Goal: Obtain resource: Obtain resource

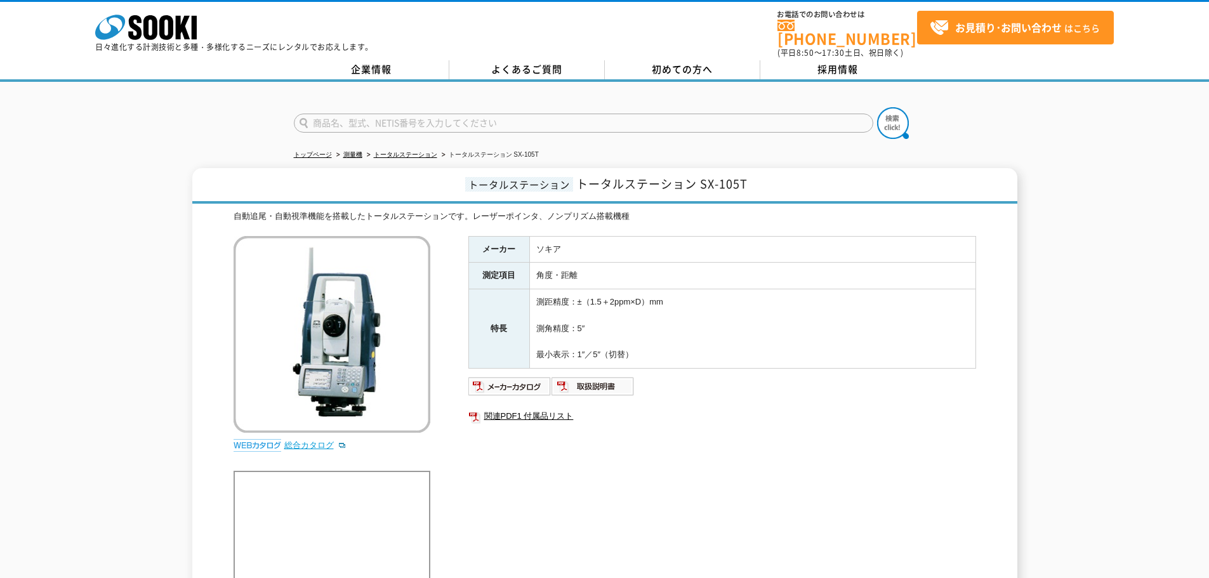
click at [313, 440] on link "総合カタログ" at bounding box center [315, 445] width 62 height 10
drag, startPoint x: 605, startPoint y: 256, endPoint x: 611, endPoint y: 249, distance: 8.6
click at [508, 376] on img at bounding box center [509, 386] width 83 height 20
click at [612, 380] on img at bounding box center [593, 386] width 83 height 20
drag, startPoint x: 760, startPoint y: 178, endPoint x: 703, endPoint y: 176, distance: 57.8
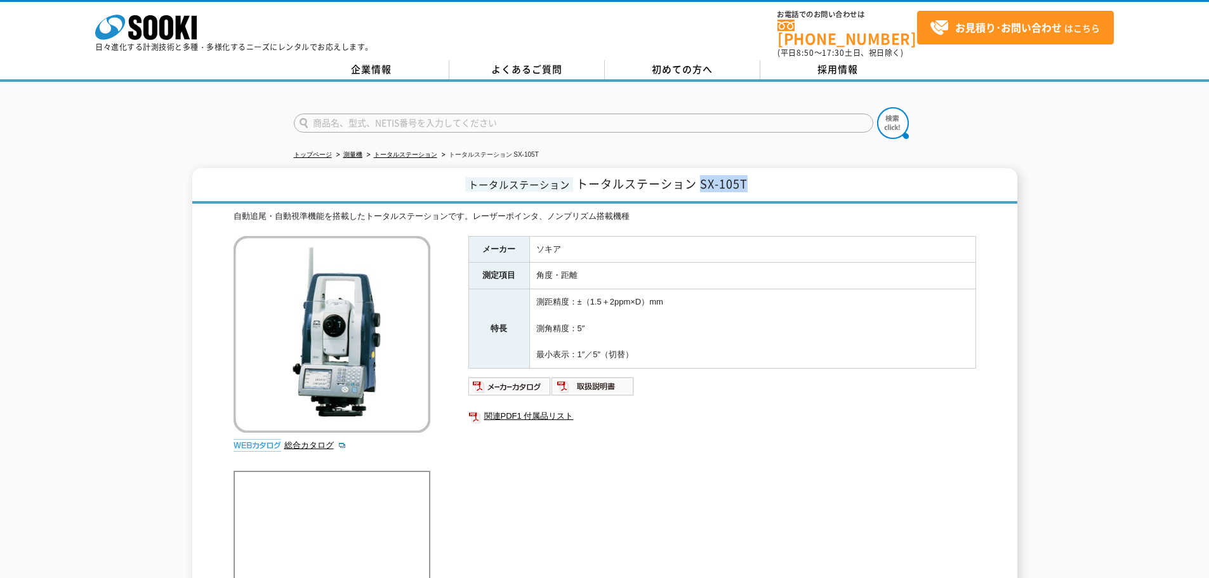
click at [703, 176] on h1 "トータルステーション トータルステーション SX-105T" at bounding box center [604, 186] width 825 height 36
copy span "SX-105T"
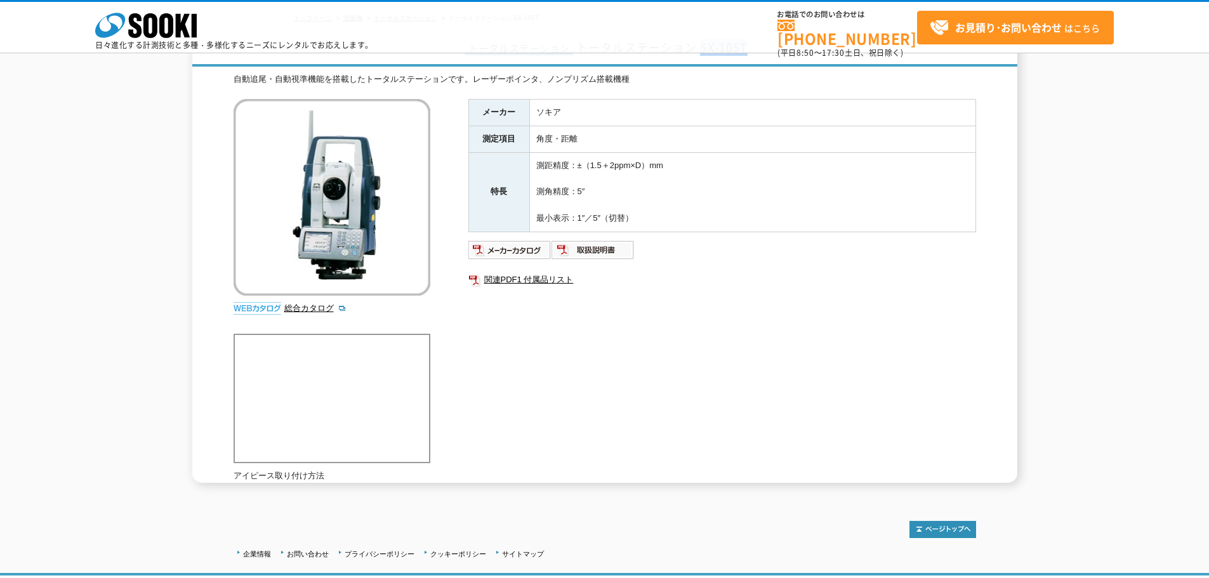
scroll to position [63, 0]
